Goal: Communication & Community: Answer question/provide support

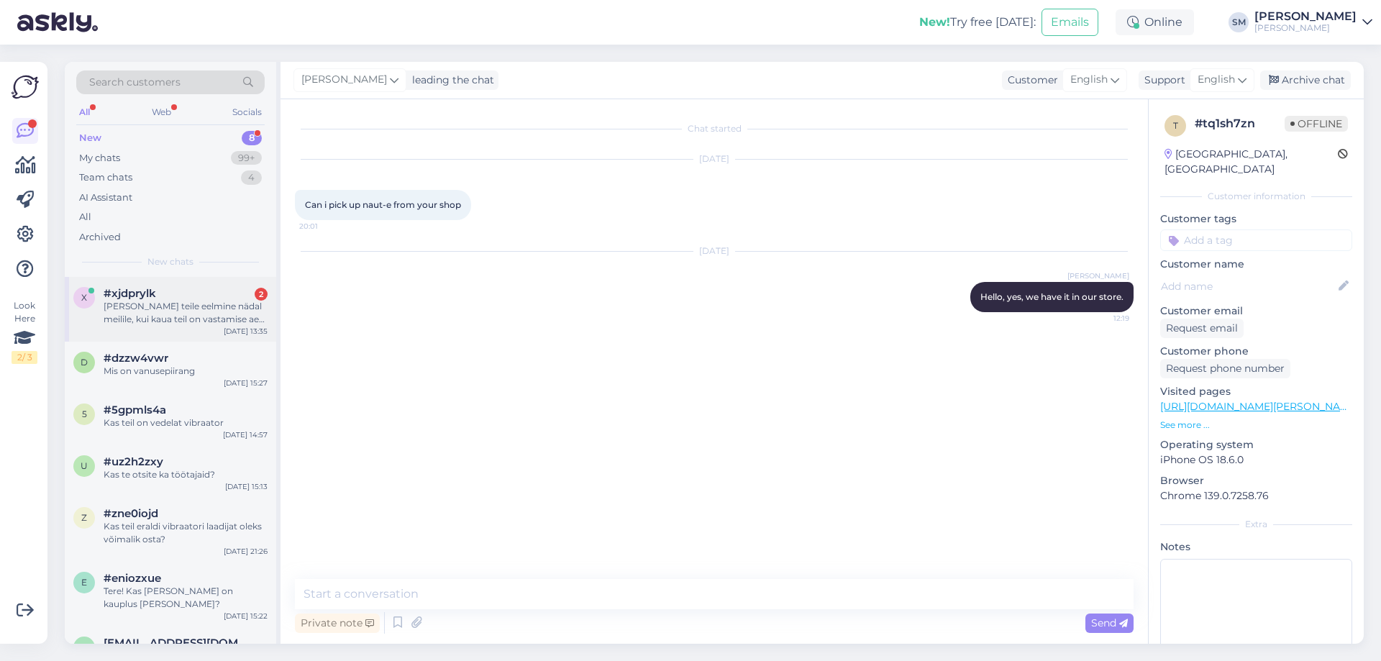
click at [214, 315] on div "[PERSON_NAME] teile eelmine nädal meilile, kui kaua teil on vastamise aeg või o…" at bounding box center [186, 313] width 164 height 26
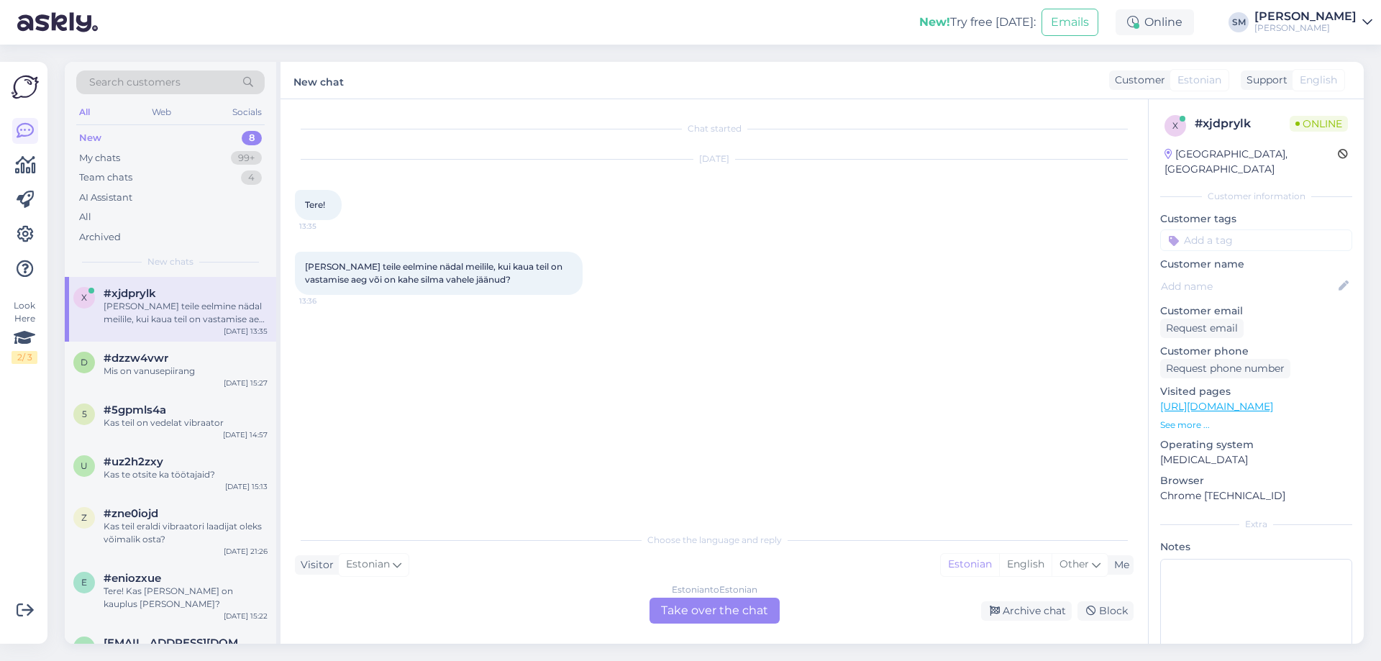
click at [735, 609] on div "Estonian to Estonian Take over the chat" at bounding box center [715, 611] width 130 height 26
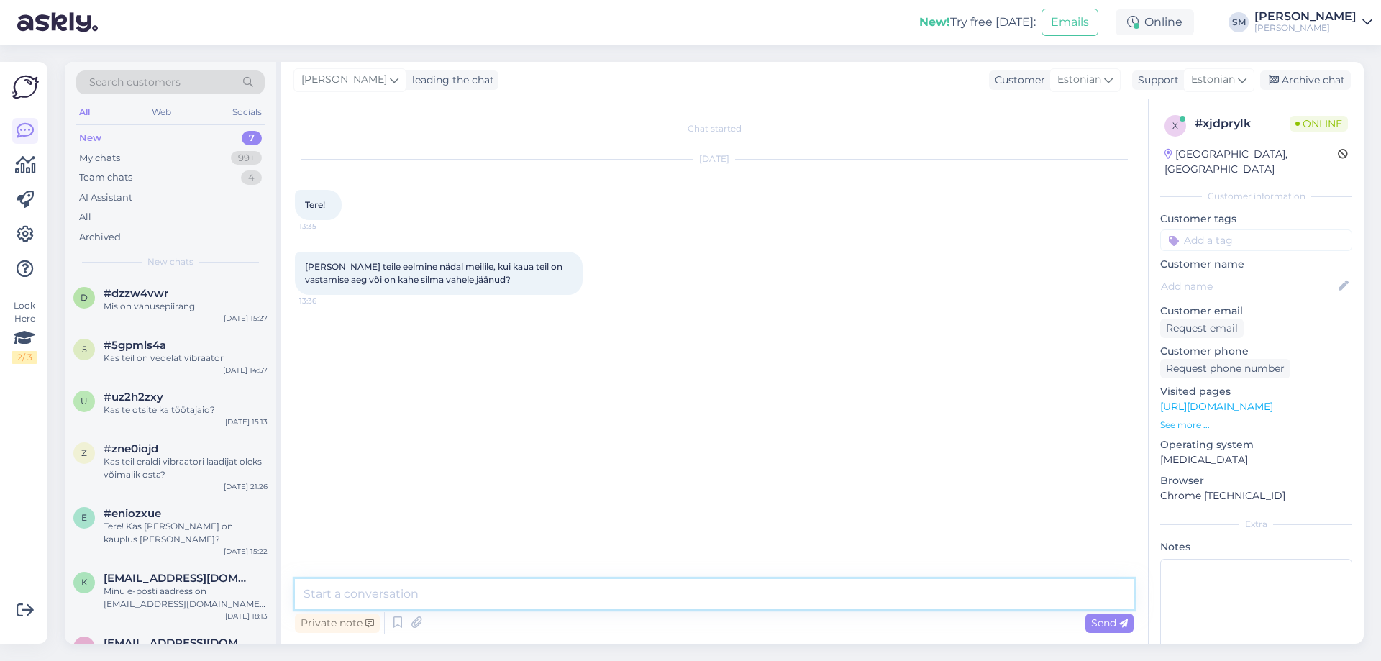
click at [614, 601] on textarea at bounding box center [714, 594] width 839 height 30
drag, startPoint x: 474, startPoint y: 591, endPoint x: 334, endPoint y: 594, distance: 140.3
click at [334, 594] on textarea "Tere, võite uuesti saata [PERSON_NAME], ilmselt on kahe silma vahele jäänud. Ul…" at bounding box center [714, 594] width 839 height 30
click at [540, 599] on textarea "Tere, Ilmselt on kahe silma vahele jäänud. Ulakat nädalat!" at bounding box center [714, 594] width 839 height 30
type textarea "Tere, Ilmselt on kahe silma vahele jäänud, võite uuesti saata [PERSON_NAME]. Ul…"
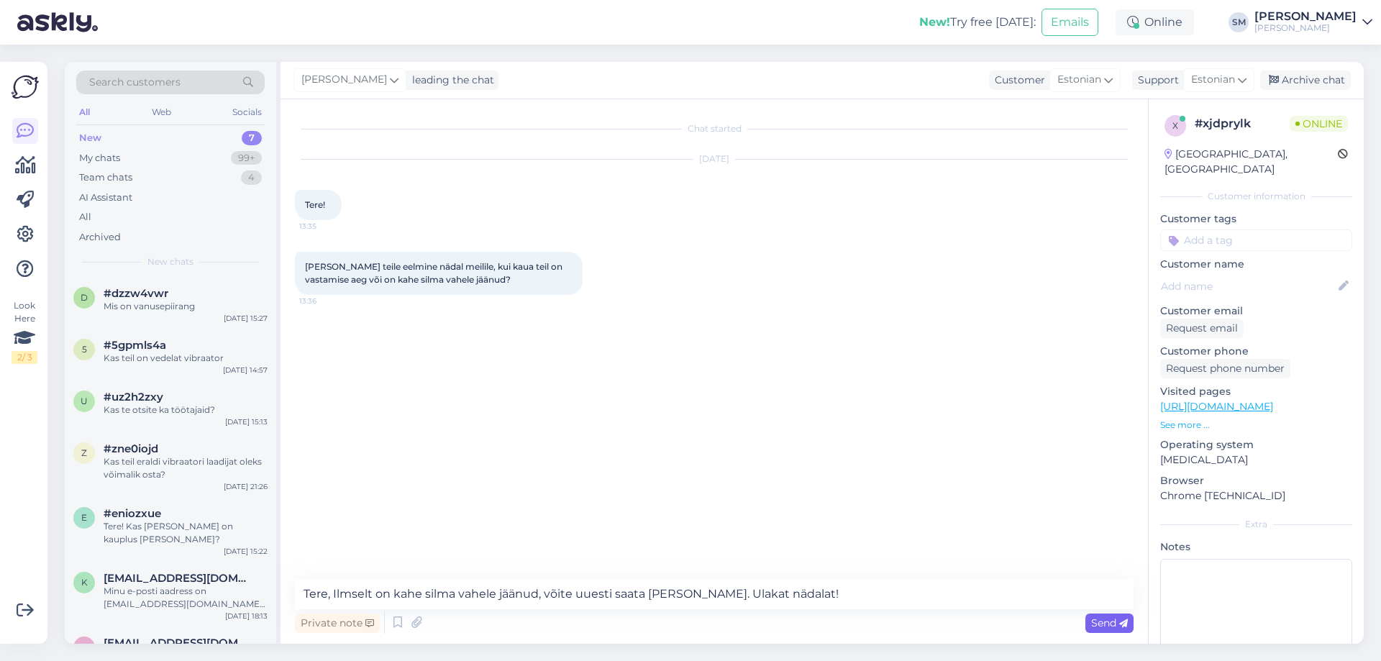
click at [1090, 624] on div "Send" at bounding box center [1110, 623] width 48 height 19
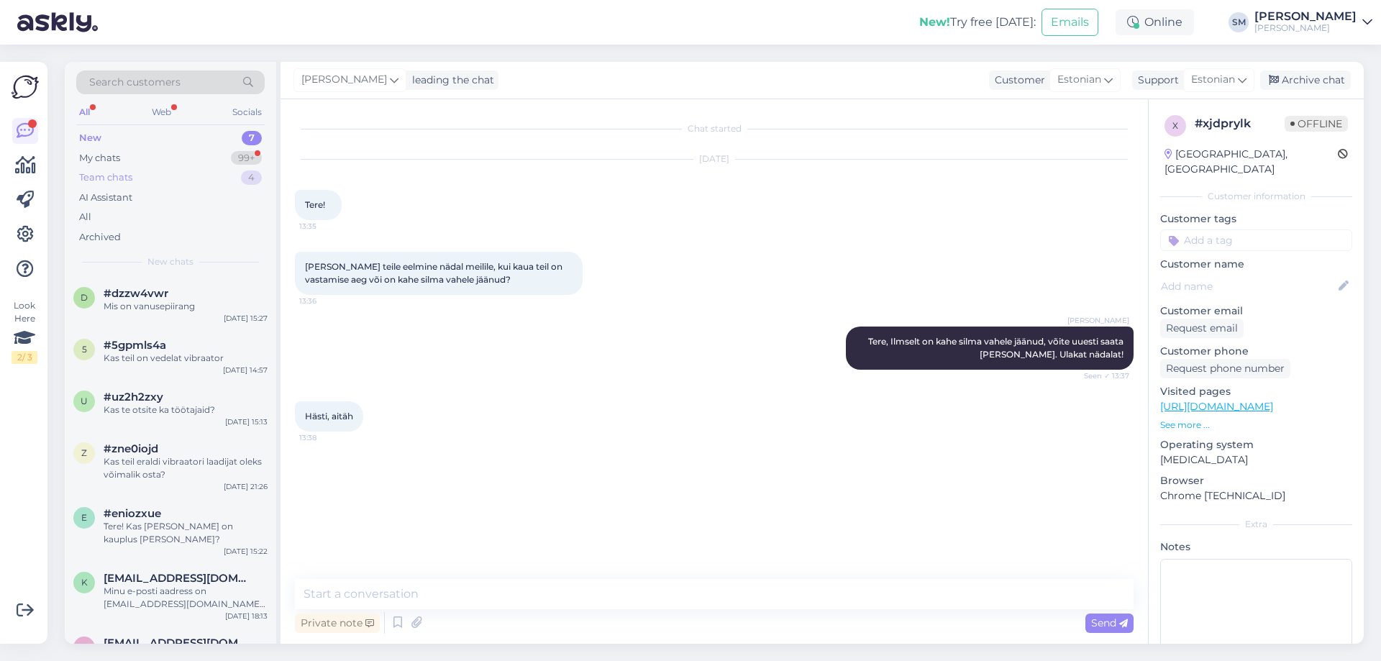
click at [172, 168] on div "Team chats 4" at bounding box center [170, 178] width 188 height 20
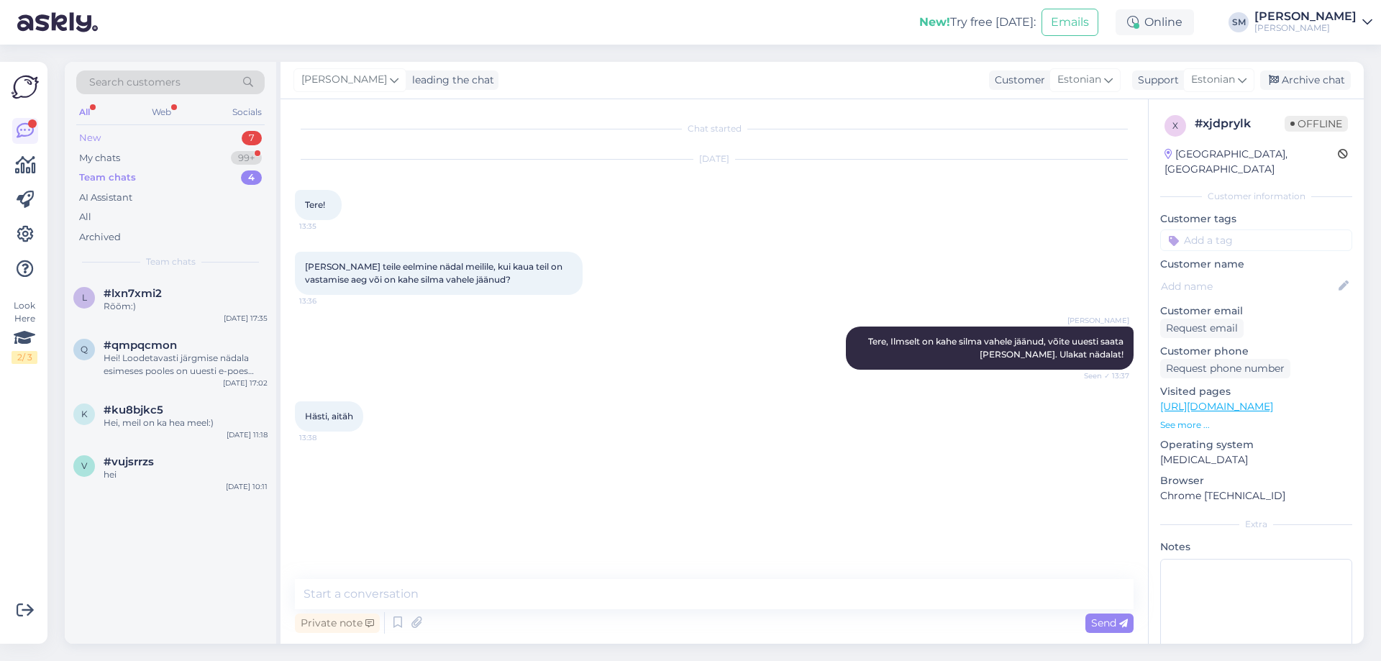
click at [165, 135] on div "New 7" at bounding box center [170, 138] width 188 height 20
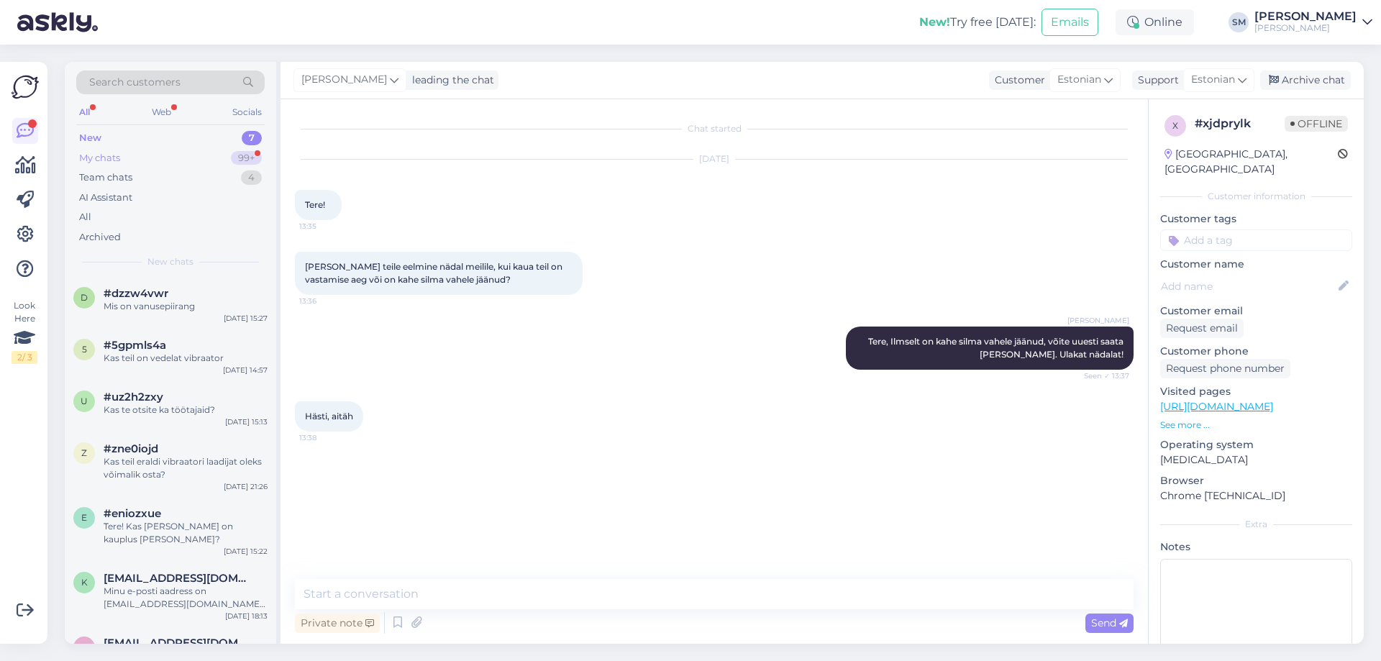
click at [163, 153] on div "My chats 99+" at bounding box center [170, 158] width 188 height 20
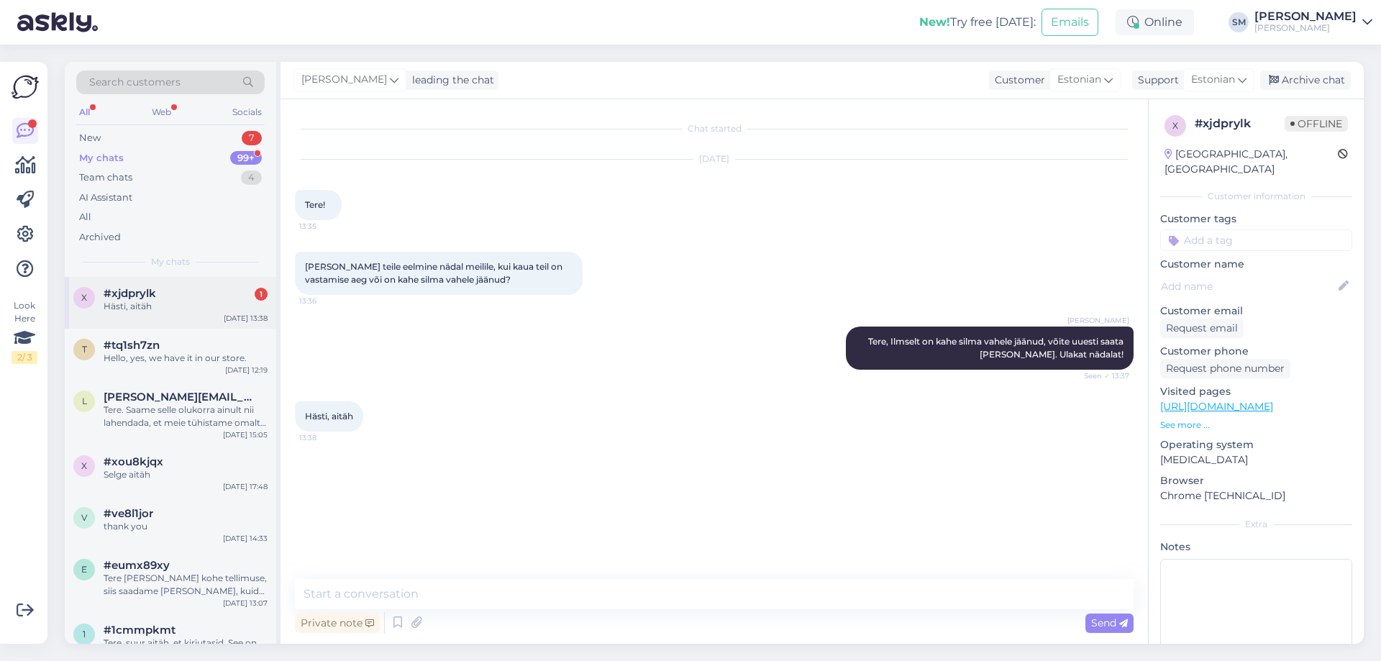
click at [193, 311] on div "Hästi, aitäh" at bounding box center [186, 306] width 164 height 13
click at [176, 135] on div "New 7" at bounding box center [170, 138] width 188 height 20
